Goal: Transaction & Acquisition: Download file/media

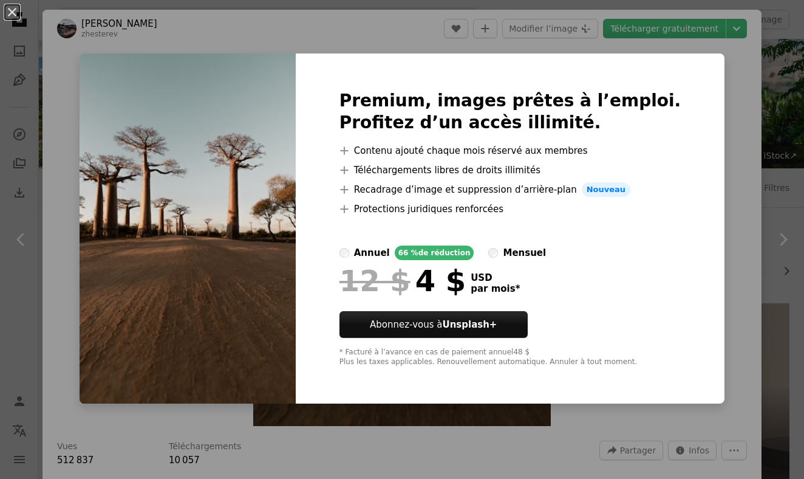
scroll to position [449, 0]
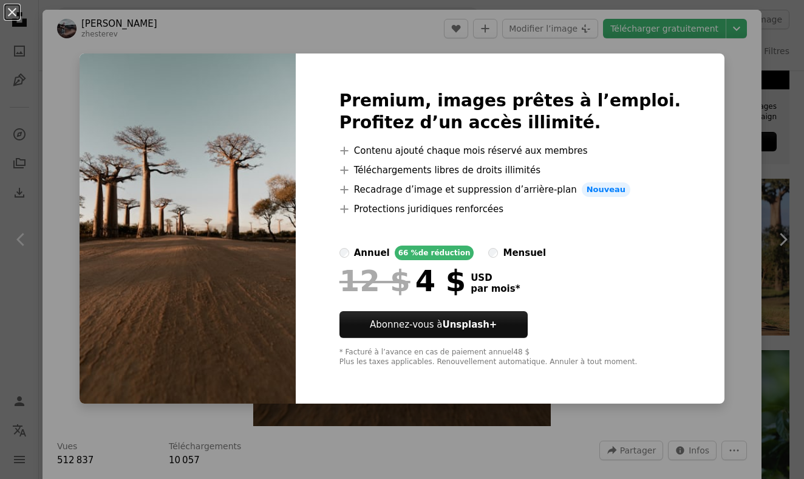
click at [741, 128] on div "An X shape Premium, images prêtes à l’emploi. Profitez d’un accès illimité. A p…" at bounding box center [402, 239] width 804 height 479
